Goal: Transaction & Acquisition: Obtain resource

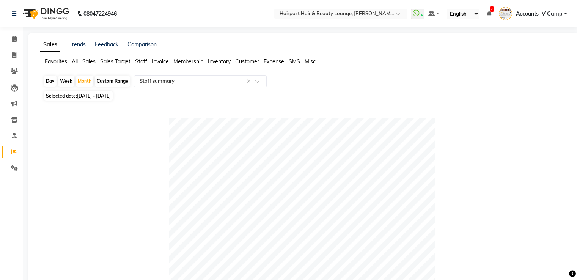
select select "full_report"
select select "csv"
select select "25"
drag, startPoint x: 90, startPoint y: 61, endPoint x: 120, endPoint y: 78, distance: 34.8
click at [90, 61] on span "Sales" at bounding box center [88, 61] width 13 height 7
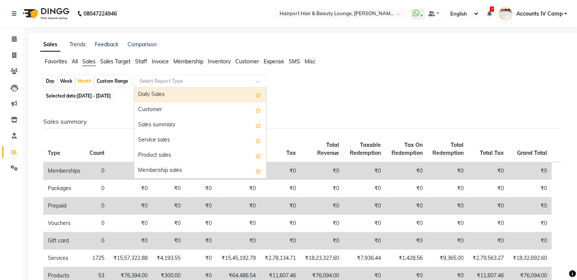
click at [157, 81] on input "text" at bounding box center [192, 81] width 109 height 8
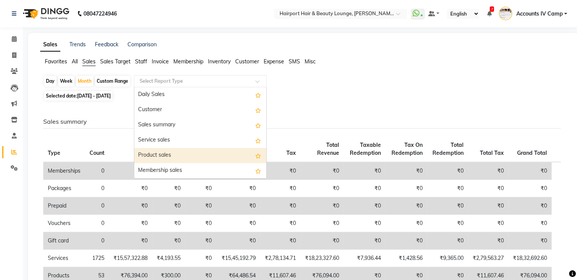
click at [164, 156] on div "Product sales" at bounding box center [200, 155] width 132 height 15
select select "full_report"
select select "csv"
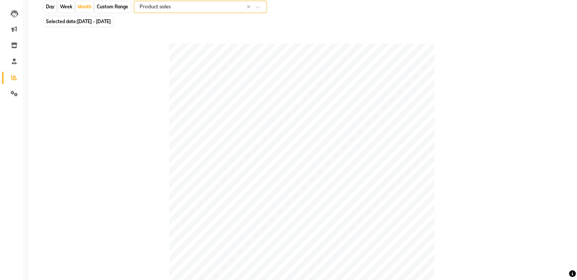
scroll to position [38, 0]
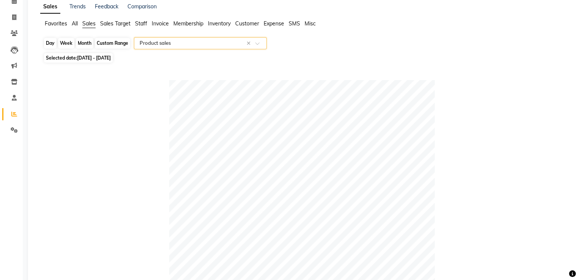
click at [86, 46] on div "Month" at bounding box center [84, 43] width 17 height 11
select select "8"
select select "2025"
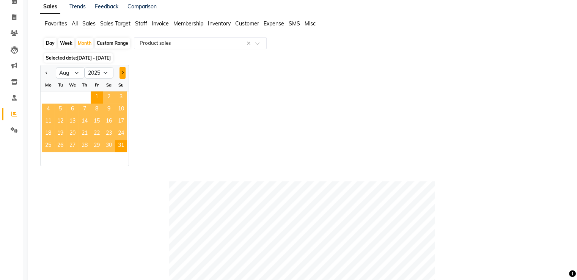
click at [124, 73] on button "Next month" at bounding box center [123, 73] width 6 height 12
select select "9"
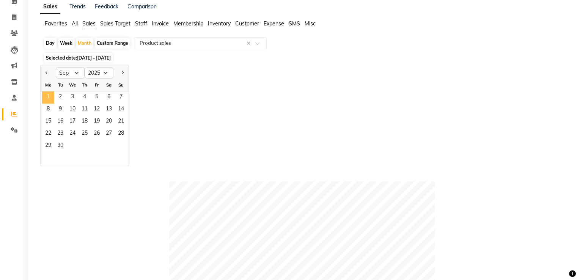
click at [47, 97] on span "1" at bounding box center [48, 97] width 12 height 12
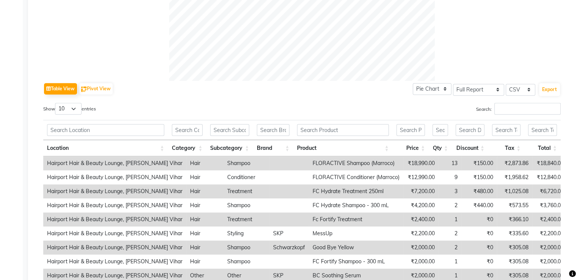
scroll to position [303, 0]
click at [546, 89] on button "Export" at bounding box center [549, 88] width 21 height 13
